Goal: Task Accomplishment & Management: Use online tool/utility

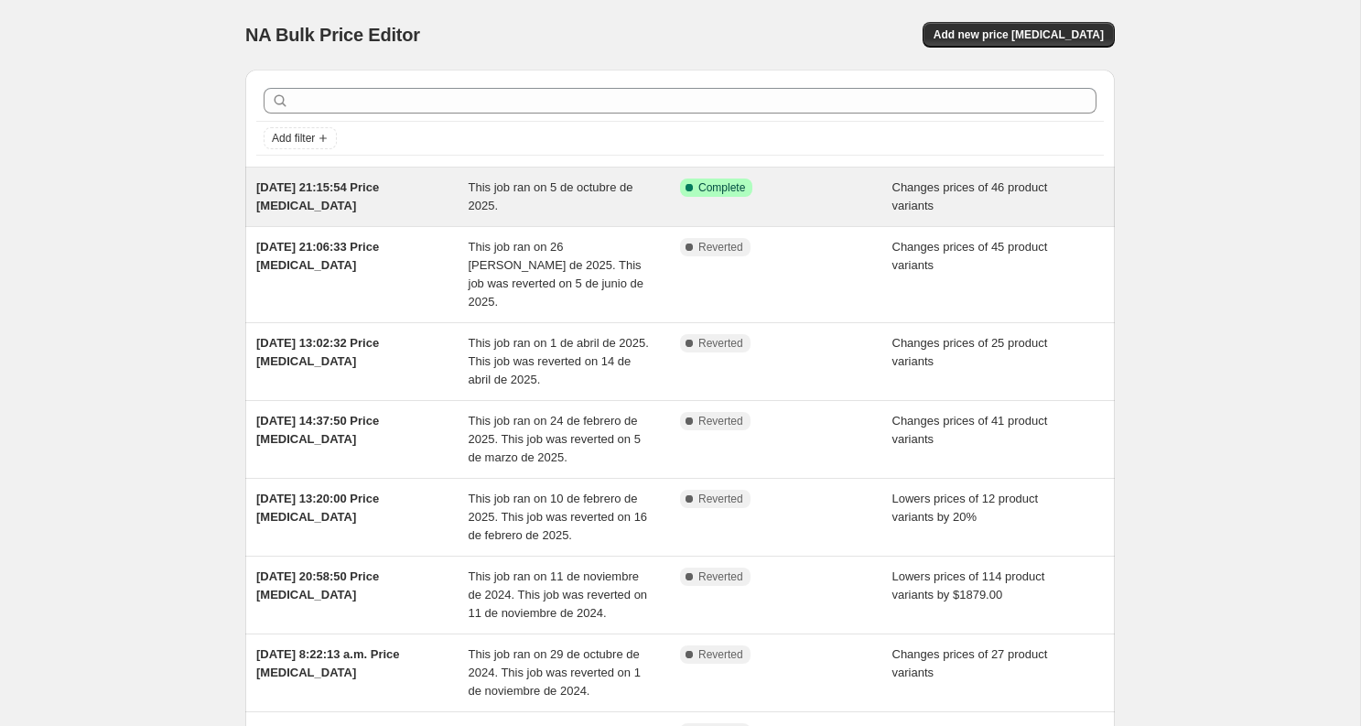
click at [575, 211] on div "This job ran on 5 de octubre de 2025." at bounding box center [575, 197] width 212 height 37
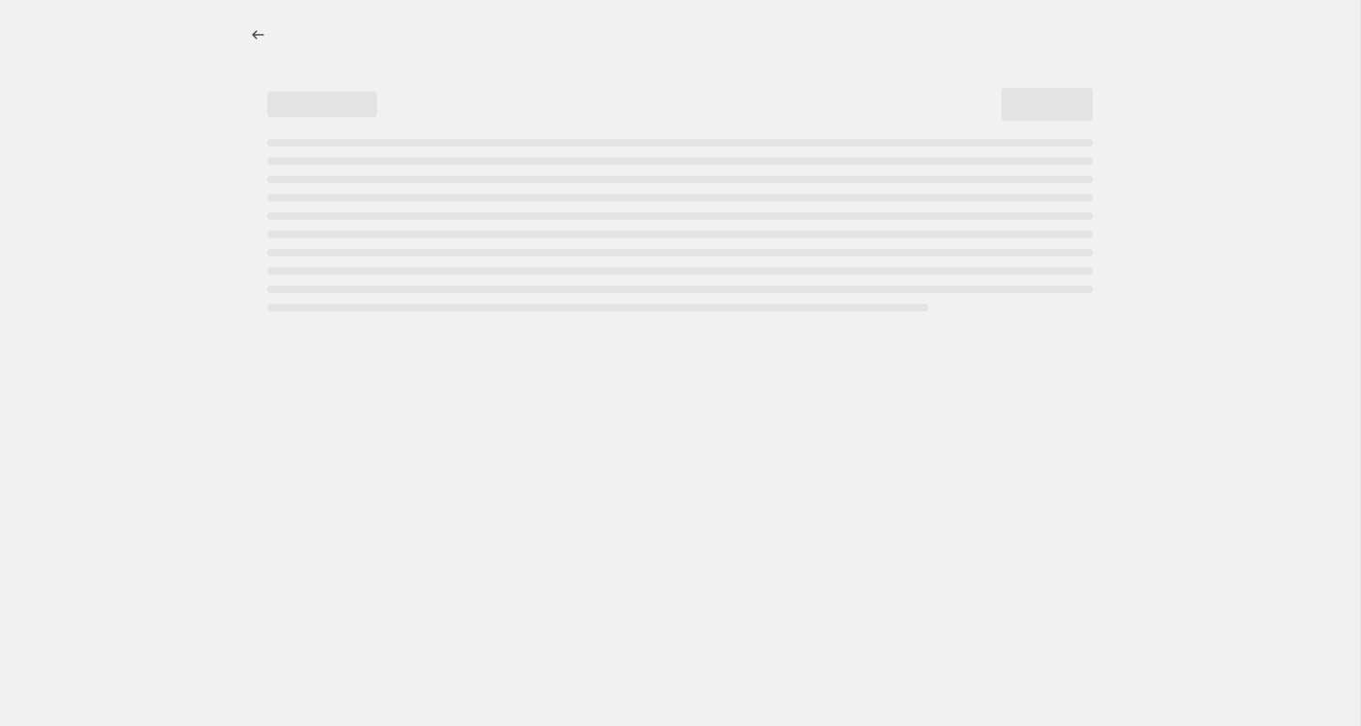
select select "inventory_quantity"
select select ">"
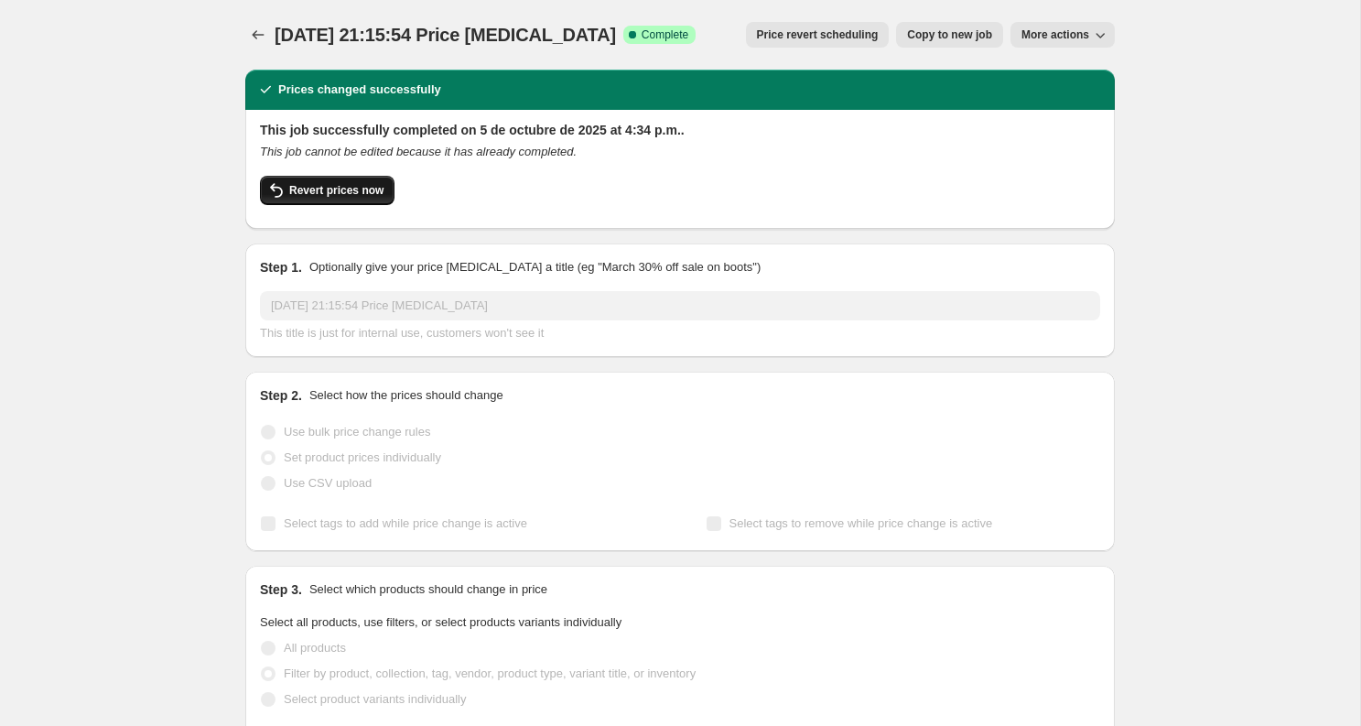
click at [349, 187] on span "Revert prices now" at bounding box center [336, 190] width 94 height 15
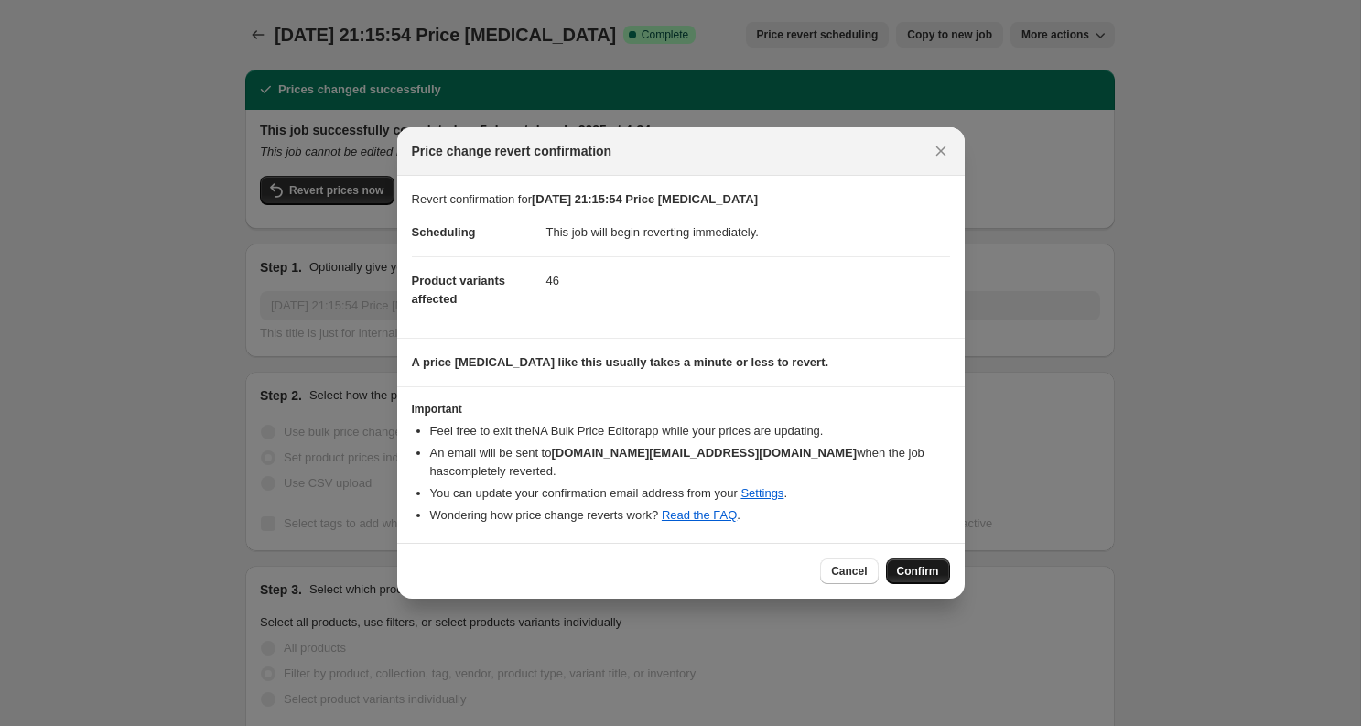
click at [911, 564] on span "Confirm" at bounding box center [918, 571] width 42 height 15
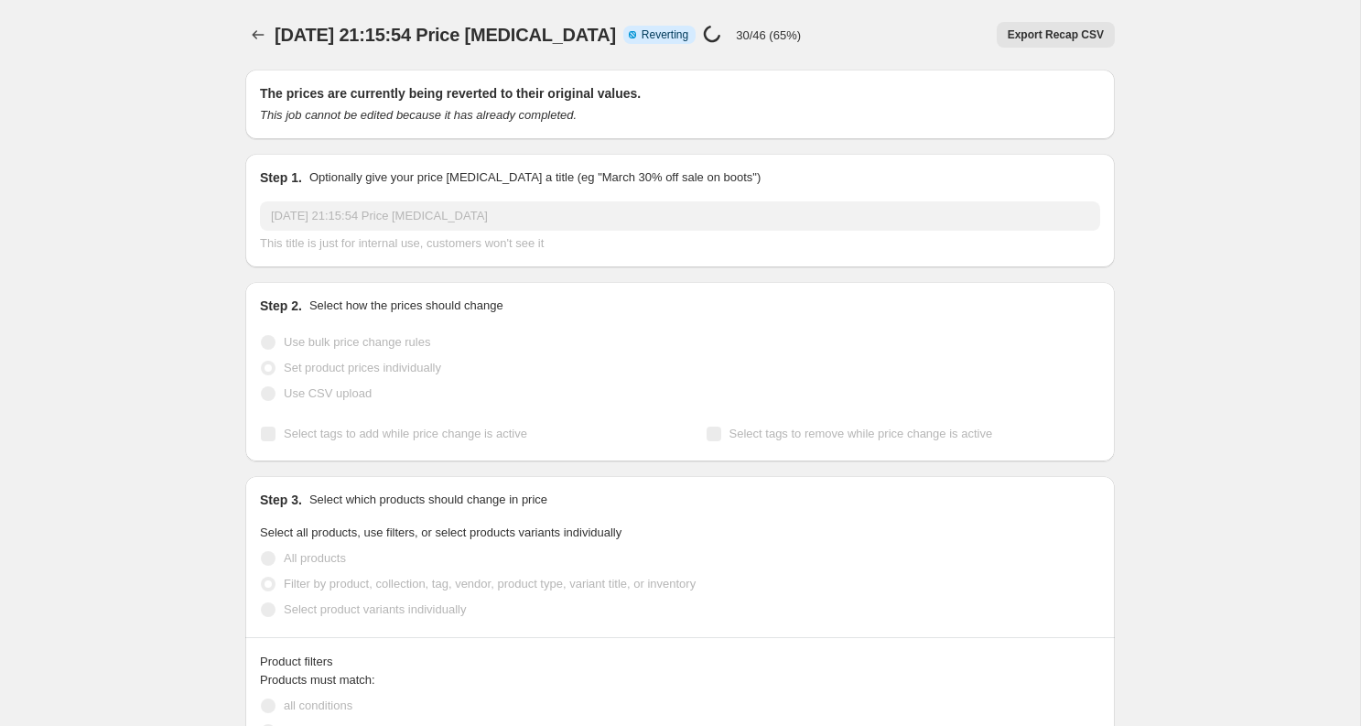
select select "inventory_quantity"
select select ">"
